Goal: Task Accomplishment & Management: Manage account settings

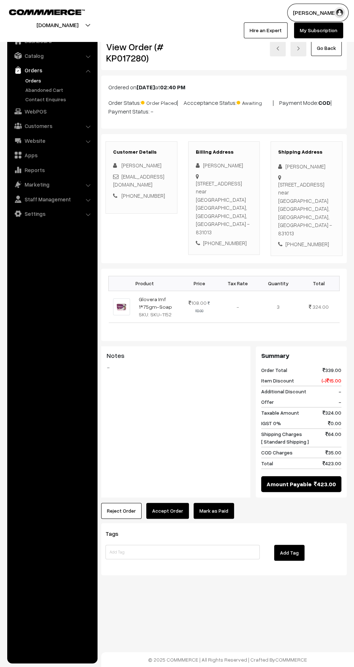
click at [32, 79] on link "Orders" at bounding box center [60, 81] width 72 height 8
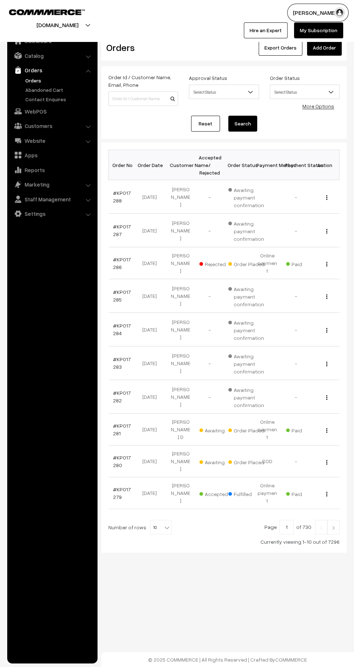
click at [334, 526] on img at bounding box center [333, 528] width 7 height 4
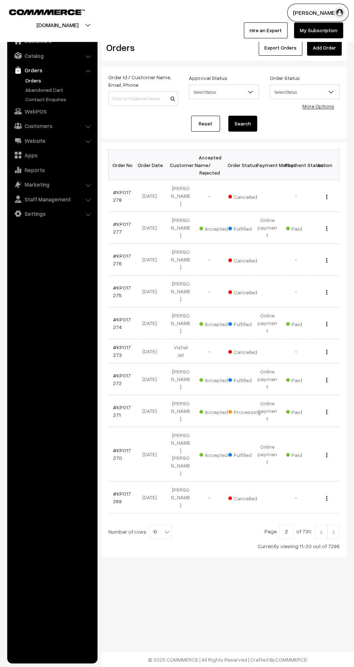
click at [122, 404] on link "#KP017271" at bounding box center [122, 411] width 18 height 14
click at [334, 530] on img at bounding box center [333, 532] width 7 height 4
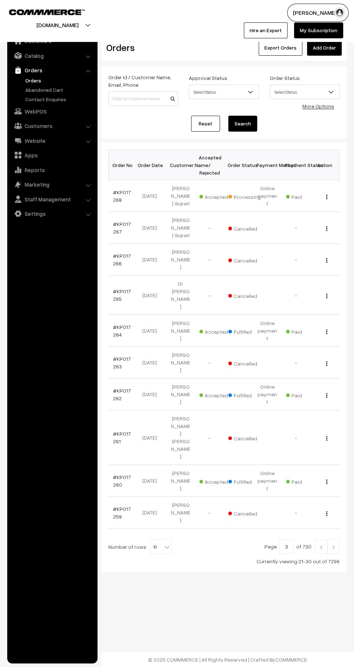
click at [116, 195] on link "#KP017268" at bounding box center [122, 196] width 18 height 14
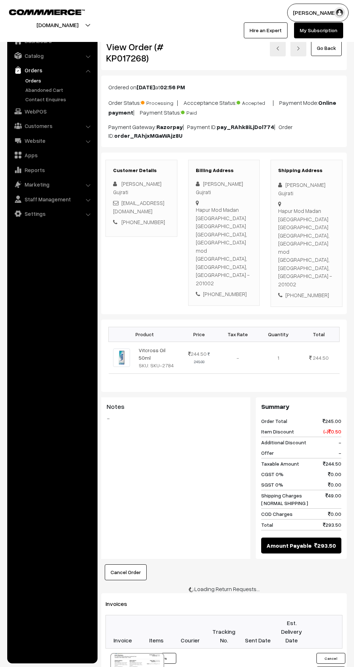
scroll to position [2, 0]
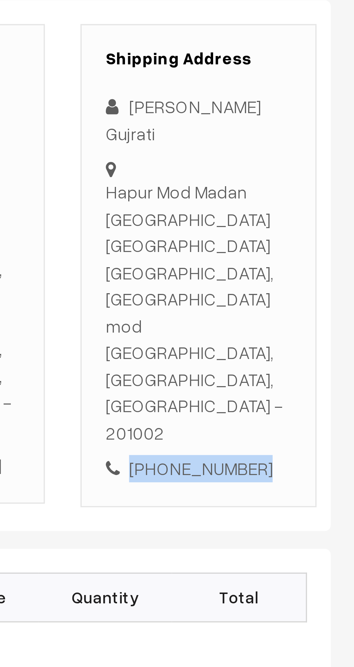
click at [313, 289] on div "[PHONE_NUMBER]" at bounding box center [306, 293] width 57 height 8
copy div "9650244537"
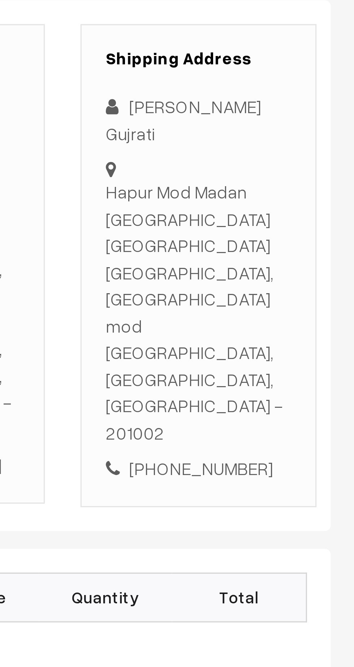
copy div "Hapur Mod Madan Basti Chhota Kheda Ghaziabad, Hapur mod Ghaziabad, Uttar Prades…"
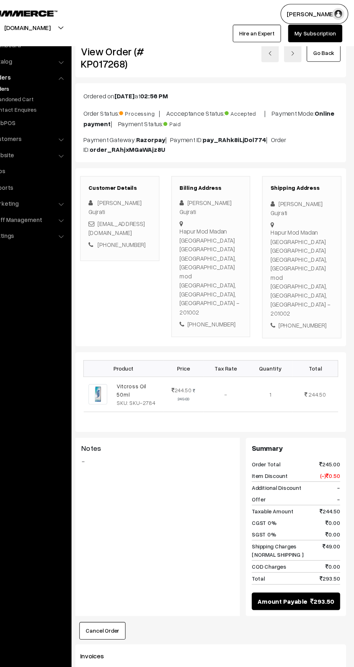
scroll to position [0, 0]
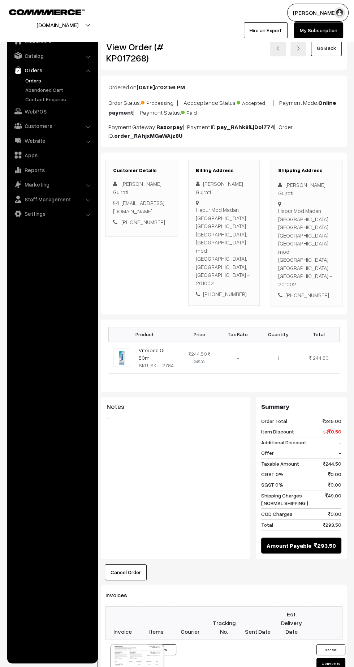
click at [331, 658] on button "Convert to Fulfilment" at bounding box center [331, 665] width 29 height 15
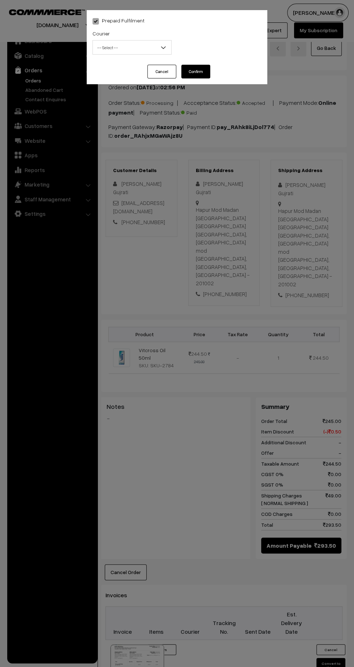
click at [142, 47] on span "-- Select --" at bounding box center [132, 47] width 78 height 13
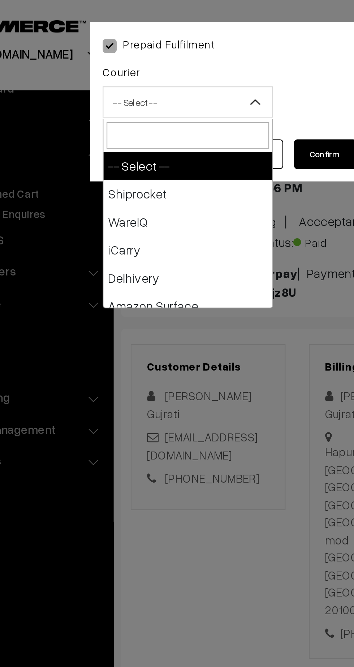
type input "x"
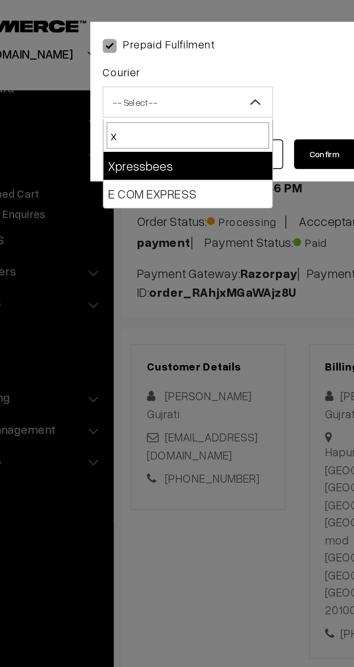
select select "8"
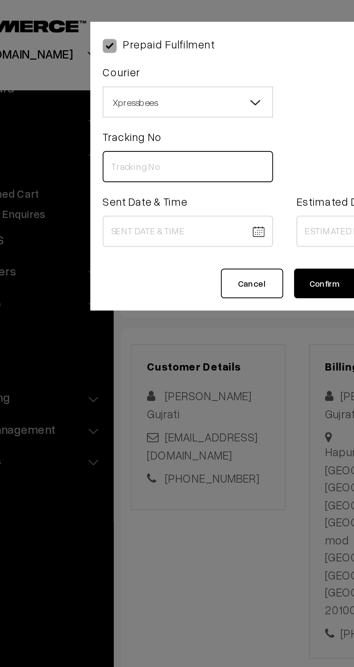
click at [137, 79] on input "text" at bounding box center [132, 77] width 79 height 14
type input "14344952679011"
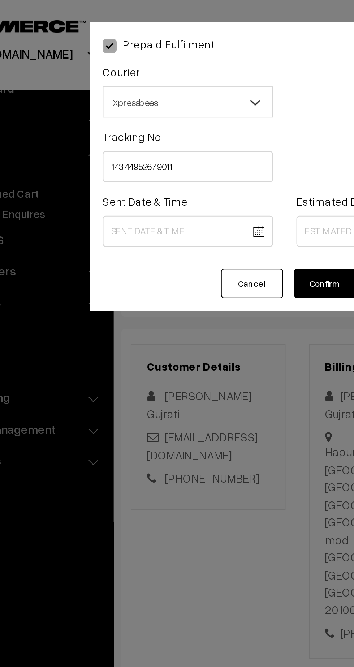
click at [140, 107] on body "Thank you for showing interest. Our team will call you shortly. Close kirtiphar…" at bounding box center [177, 463] width 354 height 927
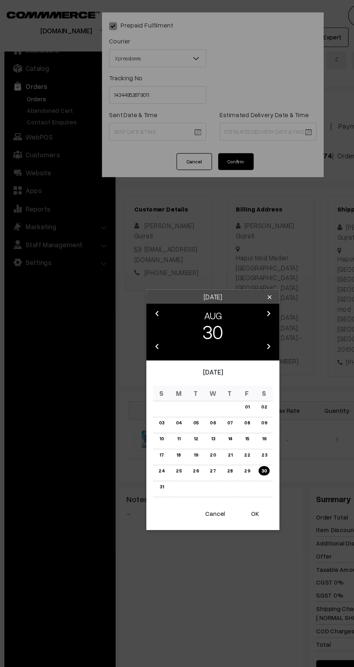
click at [213, 423] on button "OK" at bounding box center [211, 418] width 29 height 16
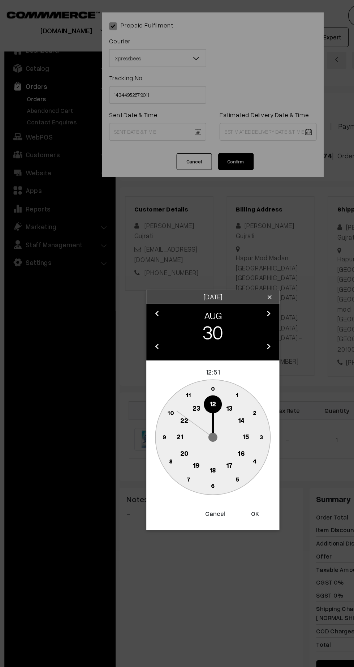
click at [200, 342] on text "14" at bounding box center [200, 342] width 5 height 7
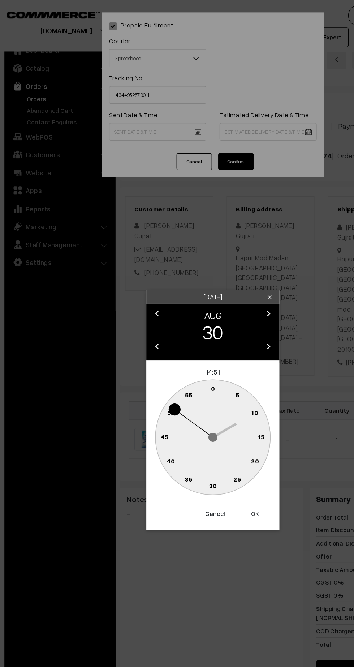
click at [136, 358] on text "45" at bounding box center [138, 356] width 6 height 6
type input "30-08-2025 14:45"
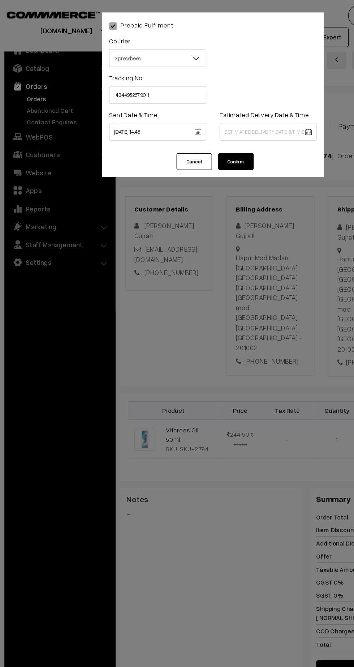
click at [244, 107] on body "Thank you for showing interest. Our team will call you shortly. Close kirtiphar…" at bounding box center [177, 463] width 354 height 927
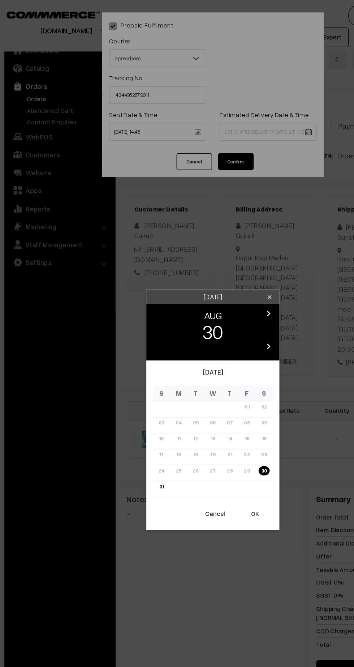
click at [225, 255] on icon "chevron_right" at bounding box center [222, 255] width 9 height 9
click at [178, 334] on link "03" at bounding box center [177, 332] width 9 height 8
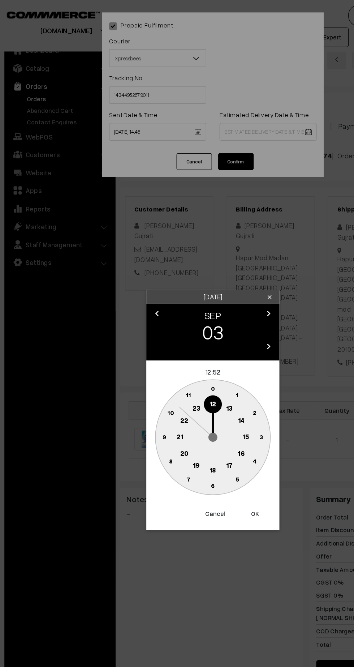
click at [150, 355] on text "21" at bounding box center [150, 355] width 5 height 7
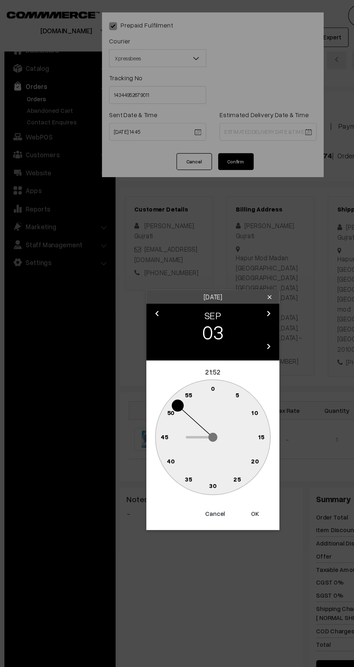
click at [176, 397] on text "30" at bounding box center [177, 395] width 6 height 6
type input "03-09-2025 21:30"
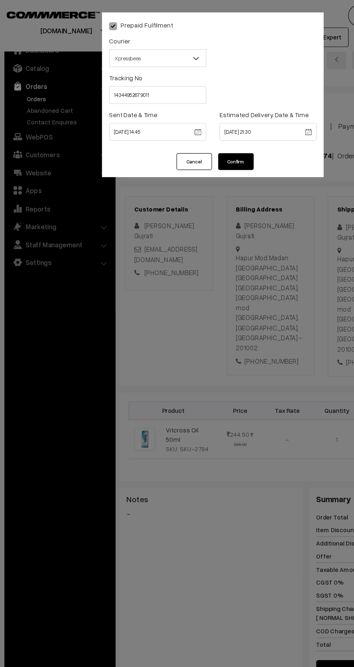
click at [200, 134] on button "Confirm" at bounding box center [196, 132] width 29 height 14
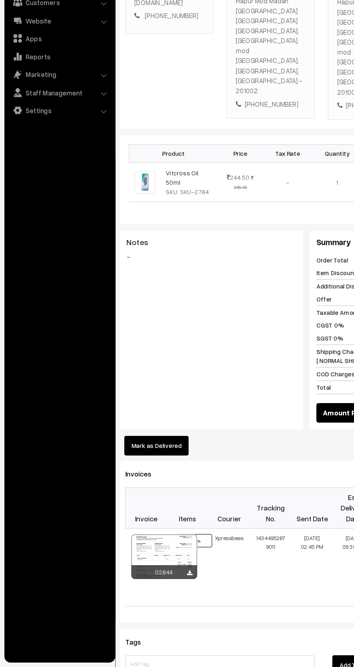
scroll to position [89, 0]
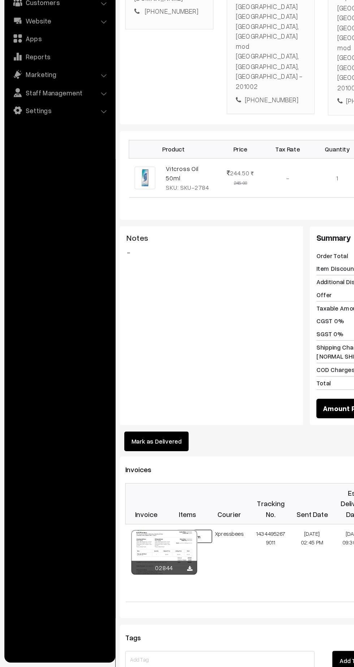
click at [158, 585] on icon at bounding box center [158, 587] width 4 height 5
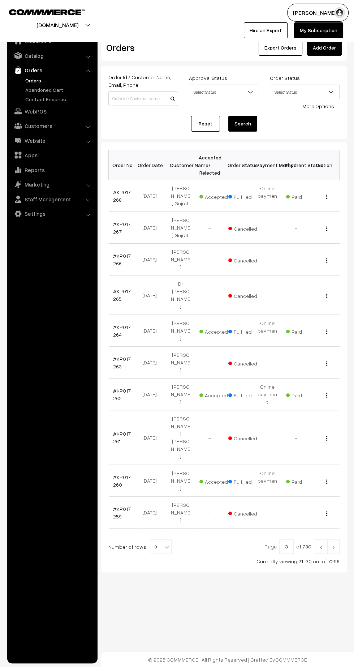
click at [334, 545] on img at bounding box center [333, 547] width 7 height 4
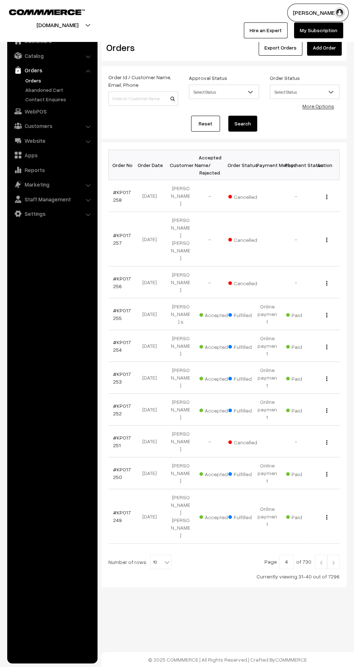
click at [334, 560] on img at bounding box center [333, 562] width 7 height 4
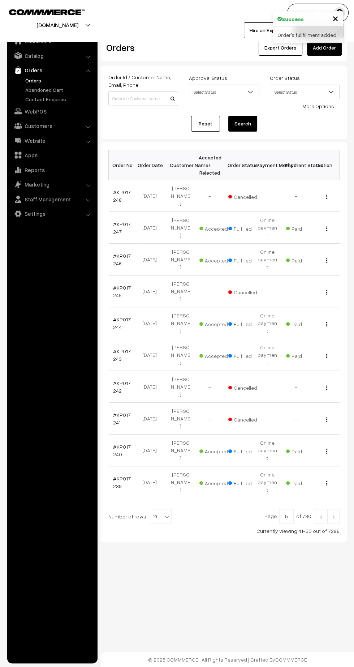
click at [319, 515] on img at bounding box center [321, 517] width 7 height 4
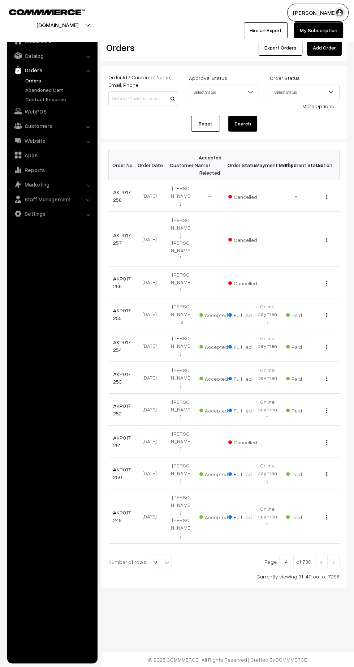
click at [321, 560] on img at bounding box center [321, 562] width 7 height 4
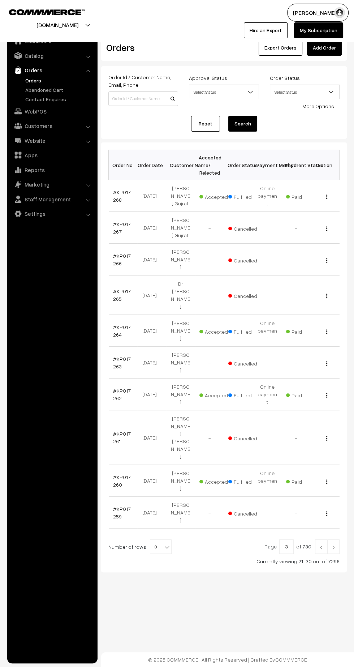
click at [321, 545] on img at bounding box center [321, 547] width 7 height 4
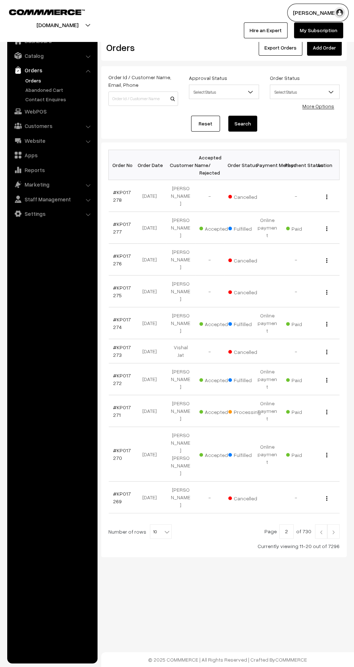
click at [115, 404] on link "#KP017271" at bounding box center [122, 411] width 18 height 14
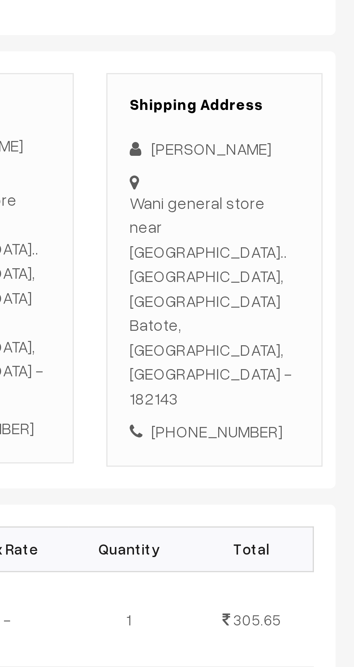
scroll to position [1, 0]
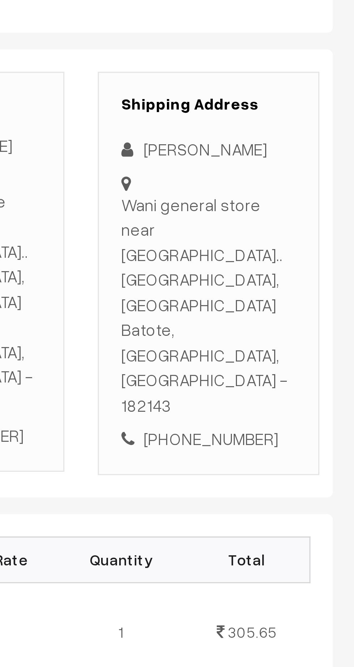
click at [318, 273] on div "[PHONE_NUMBER]" at bounding box center [306, 277] width 57 height 8
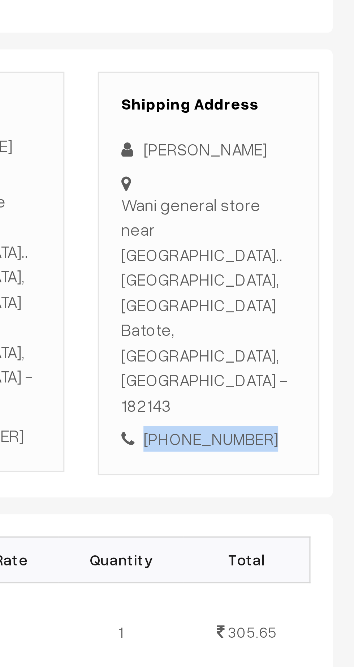
click at [311, 273] on div "[PHONE_NUMBER]" at bounding box center [306, 277] width 57 height 8
copy div "6005895341"
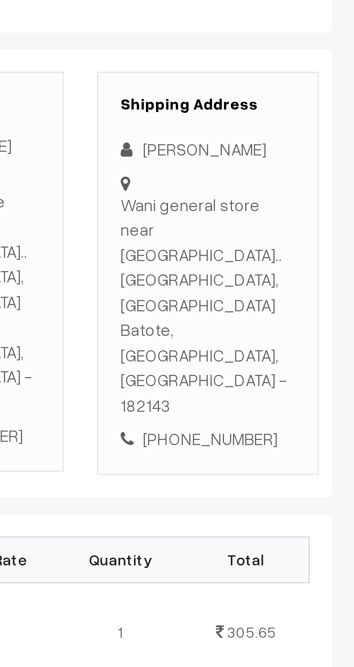
copy div "Wani general store near [GEOGRAPHIC_DATA]..[GEOGRAPHIC_DATA], [GEOGRAPHIC_DATA]…"
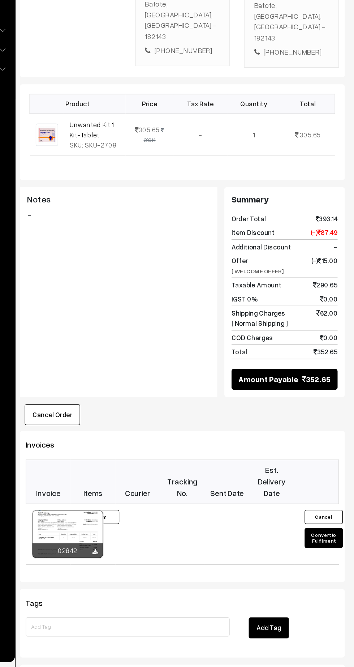
scroll to position [85, 0]
